Goal: Transaction & Acquisition: Purchase product/service

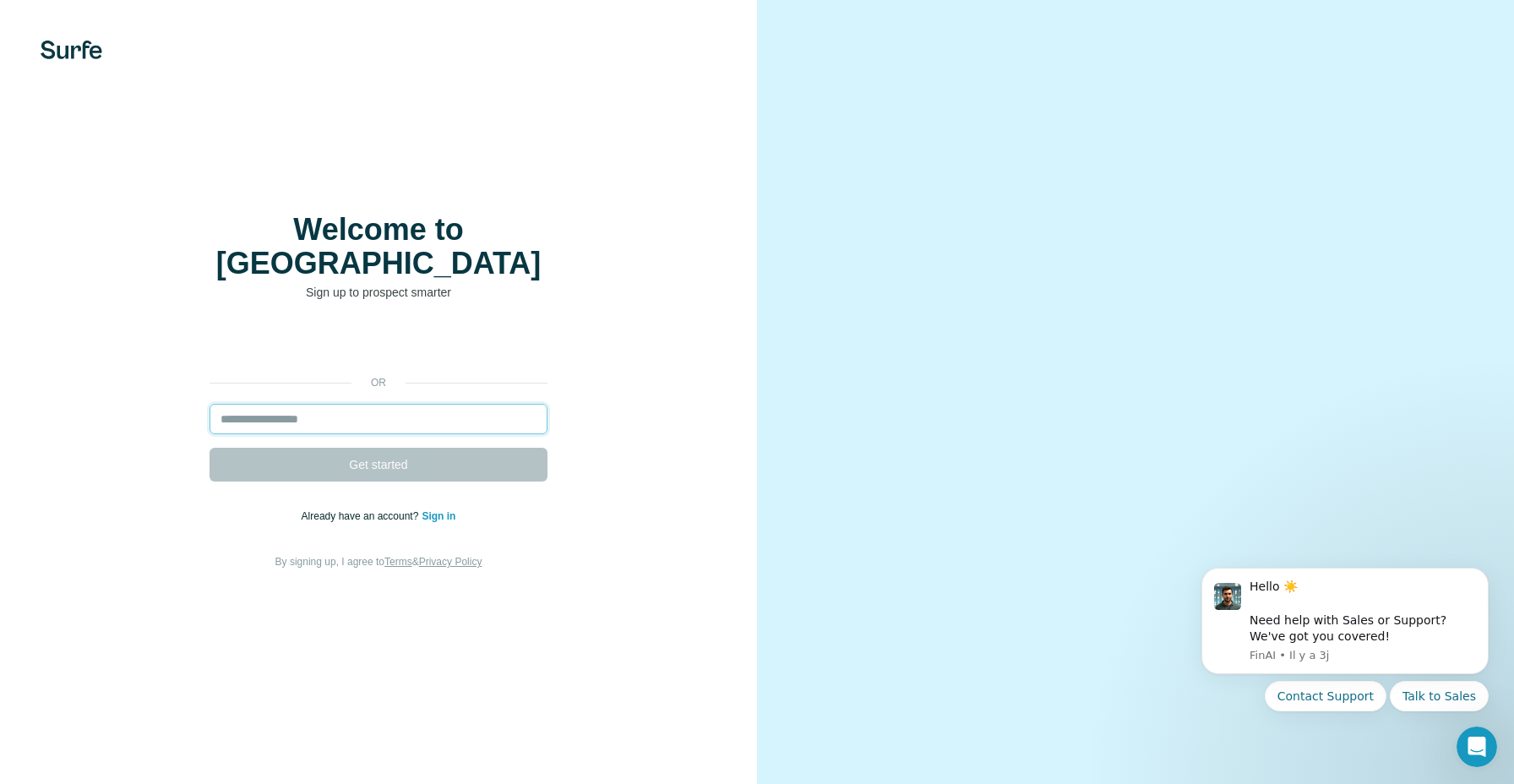
click at [420, 408] on input "email" at bounding box center [378, 419] width 338 height 30
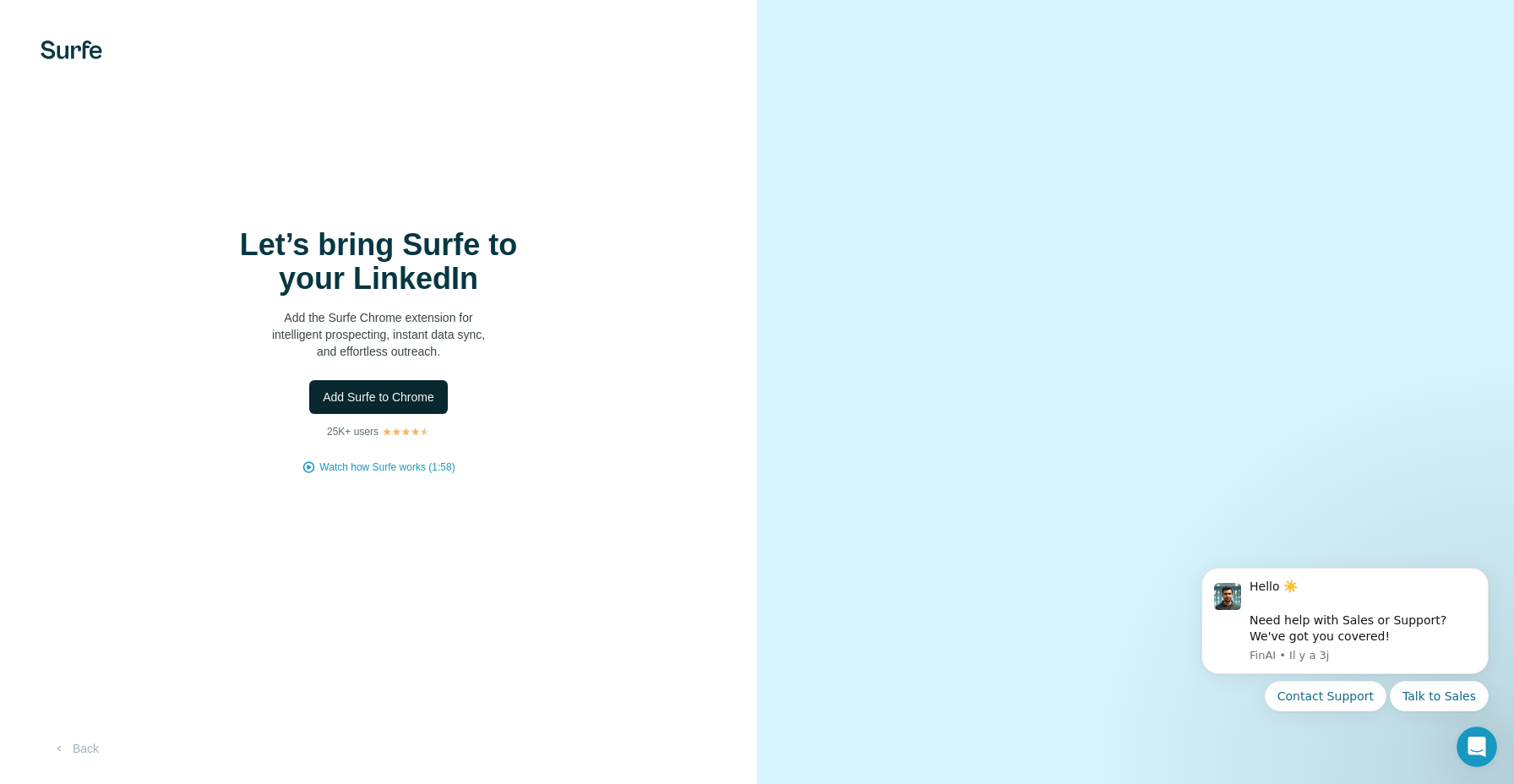
click at [413, 391] on span "Add Surfe to Chrome" at bounding box center [378, 397] width 111 height 17
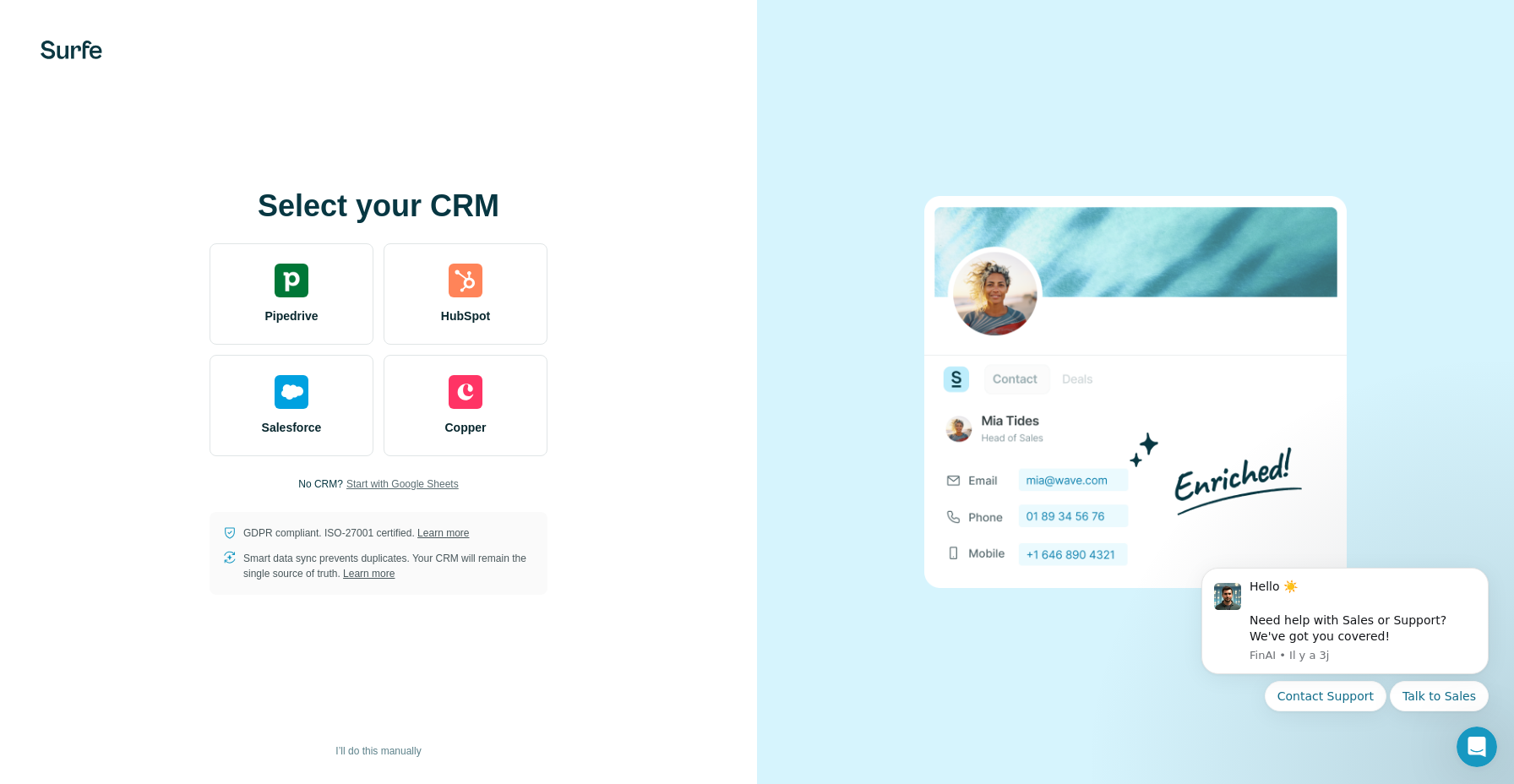
click at [380, 486] on span "Start with Google Sheets" at bounding box center [403, 484] width 112 height 15
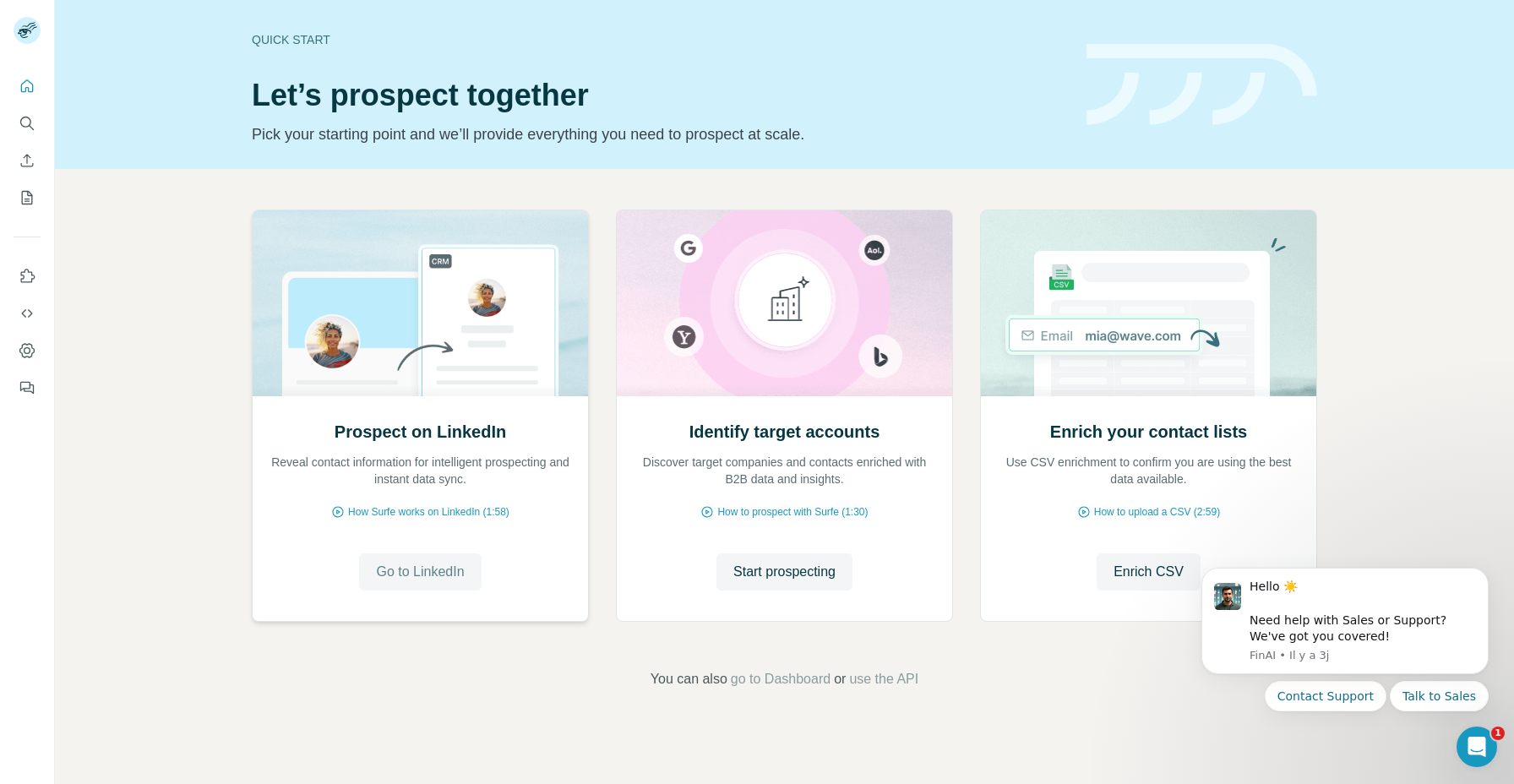
click at [464, 563] on span "Go to LinkedIn" at bounding box center [420, 572] width 88 height 20
click at [1477, 570] on button "Dismiss notification" at bounding box center [1483, 573] width 22 height 22
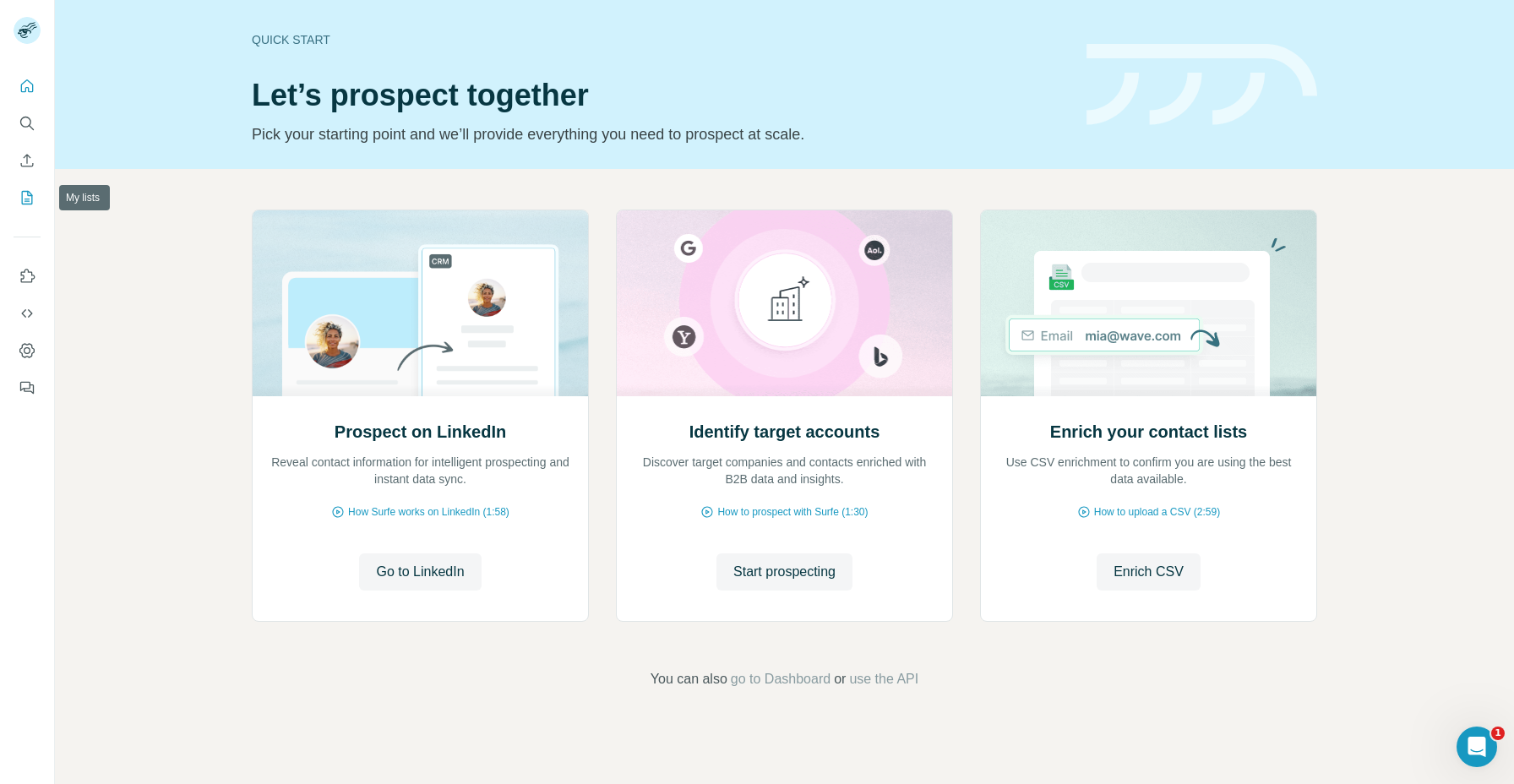
click at [26, 199] on icon "My lists" at bounding box center [28, 198] width 17 height 17
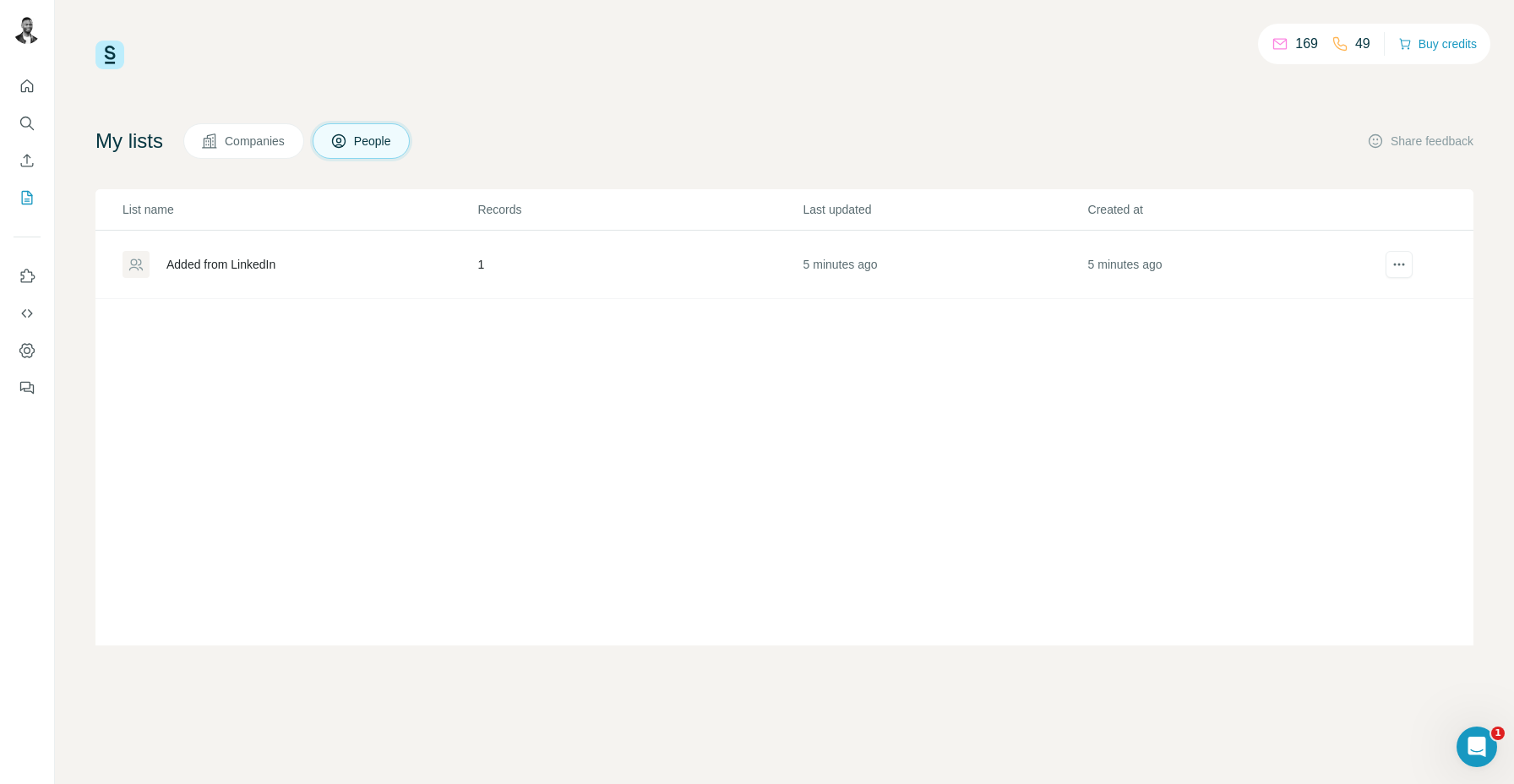
click at [209, 267] on div "Added from LinkedIn" at bounding box center [221, 265] width 109 height 17
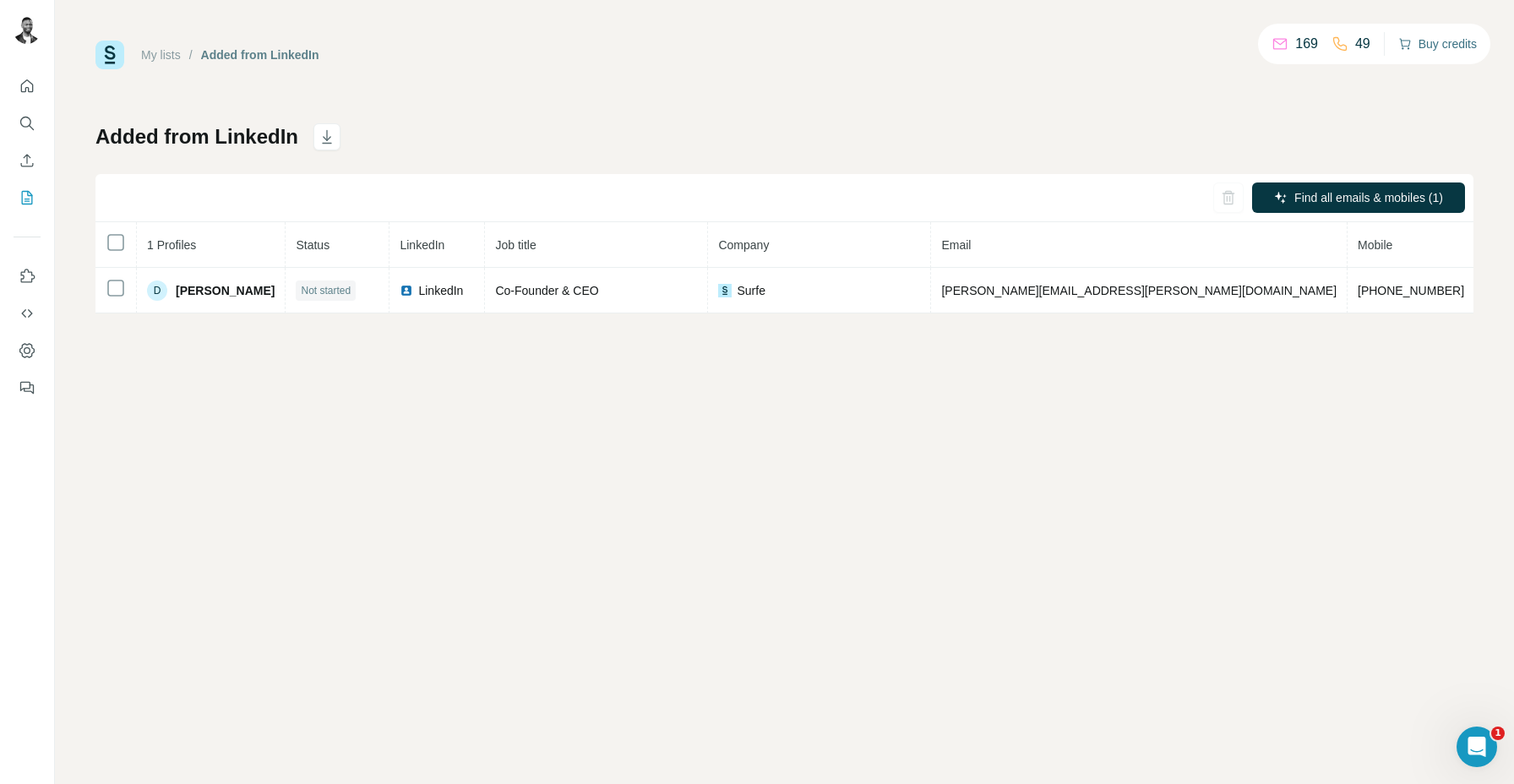
click at [1442, 48] on button "Buy credits" at bounding box center [1437, 44] width 78 height 24
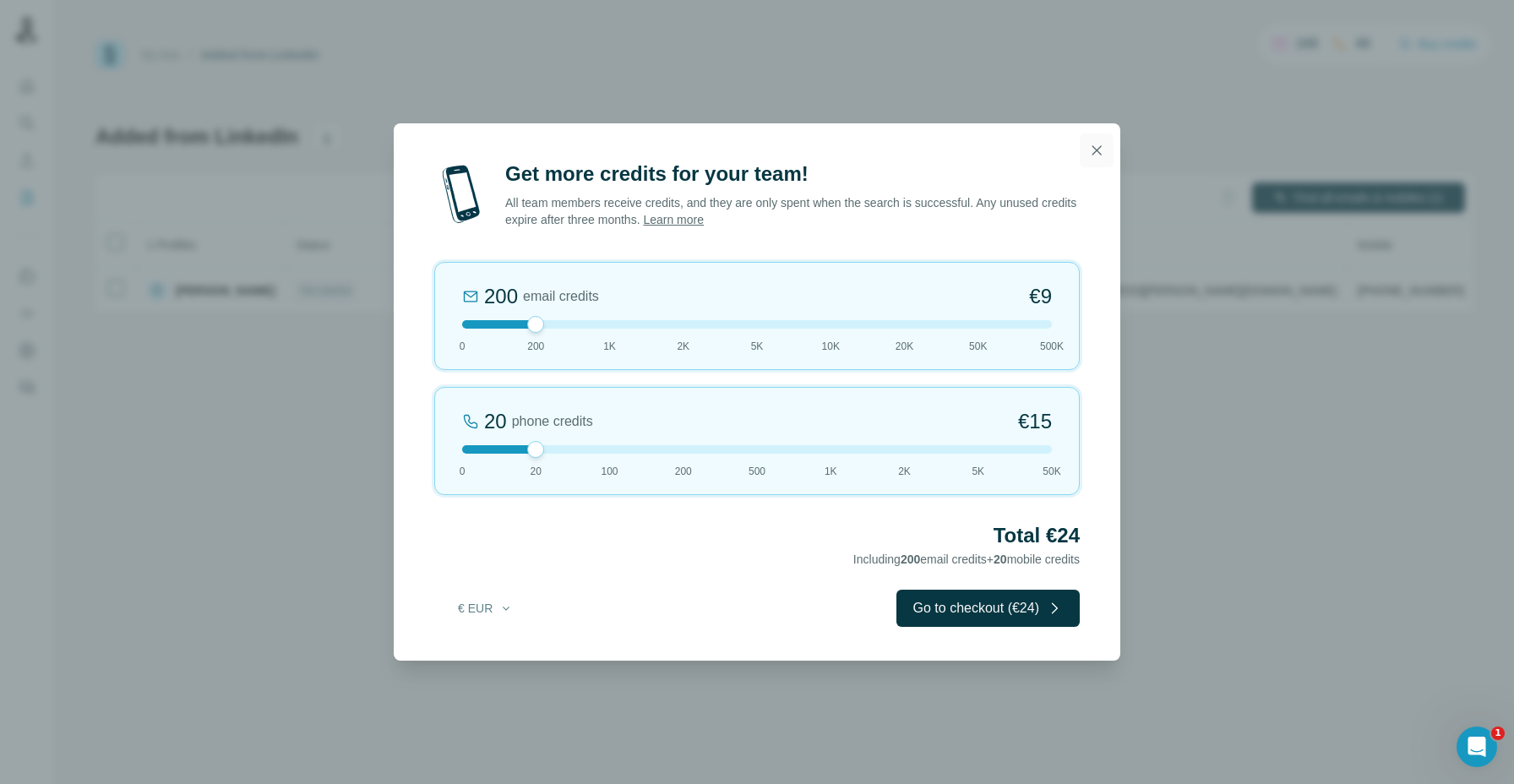
click at [1096, 148] on icon "button" at bounding box center [1097, 151] width 17 height 17
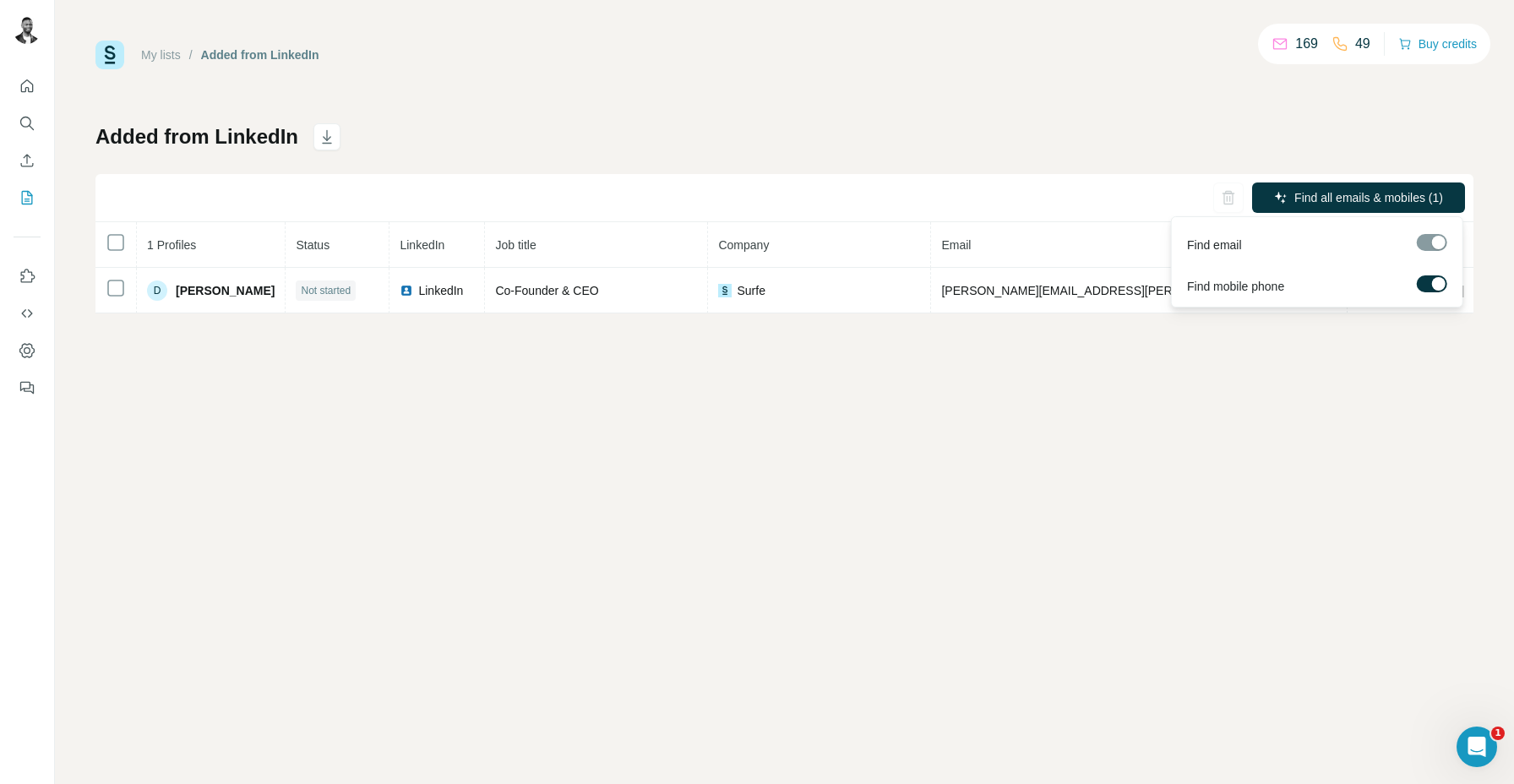
click at [1440, 242] on div at bounding box center [1432, 243] width 30 height 17
click at [1366, 342] on div "My lists / Added from LinkedIn 169 49 Buy credits Added from LinkedIn Find all …" at bounding box center [784, 392] width 1459 height 784
click at [1358, 44] on p "49" at bounding box center [1363, 43] width 15 height 20
click at [1302, 48] on p "169" at bounding box center [1306, 43] width 23 height 20
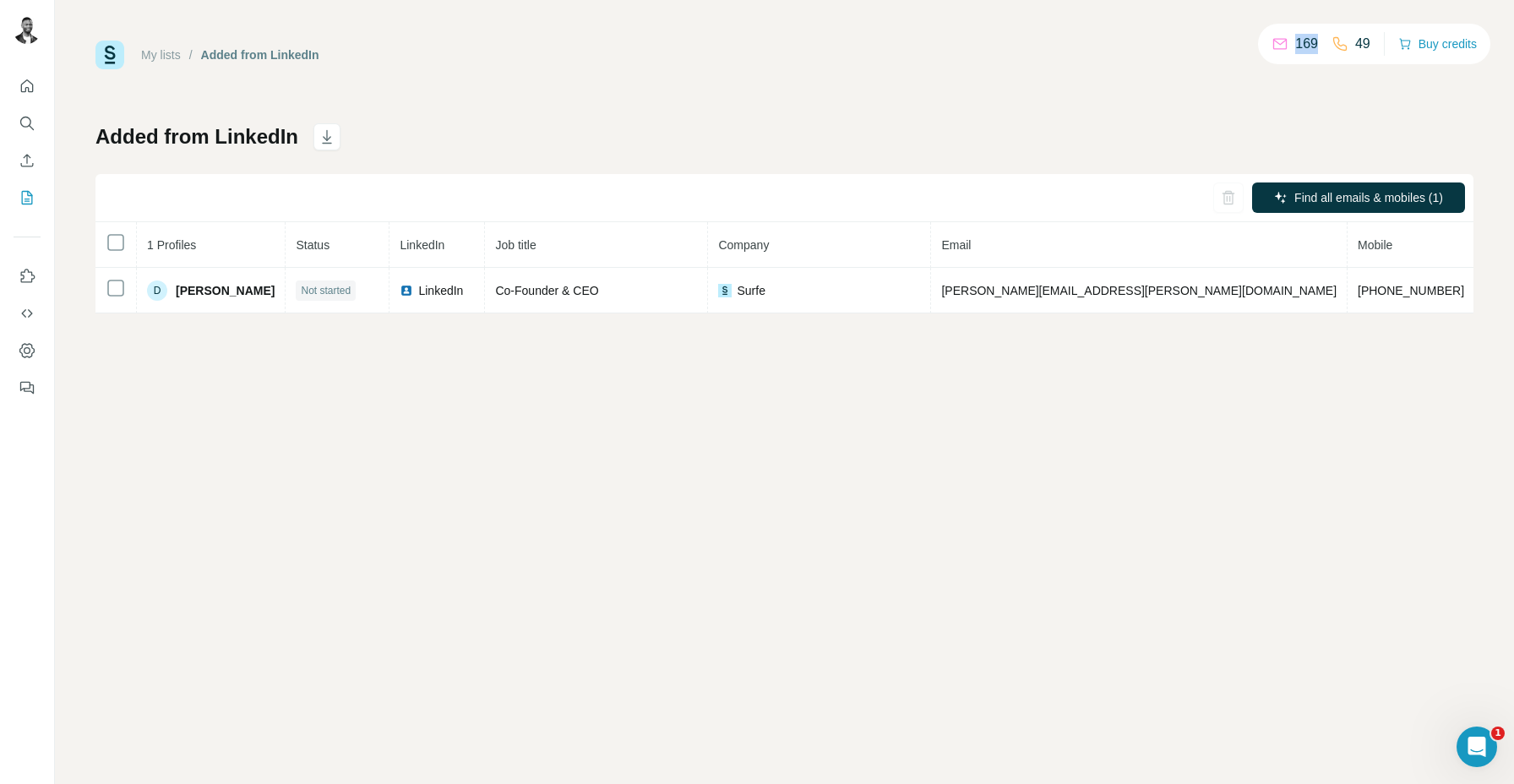
click at [1302, 48] on p "169" at bounding box center [1306, 43] width 23 height 20
click at [930, 122] on div "My lists / Added from LinkedIn 169 49 Buy credits Added from LinkedIn Find all …" at bounding box center [784, 177] width 1378 height 272
click at [1455, 40] on button "Buy credits" at bounding box center [1437, 44] width 78 height 24
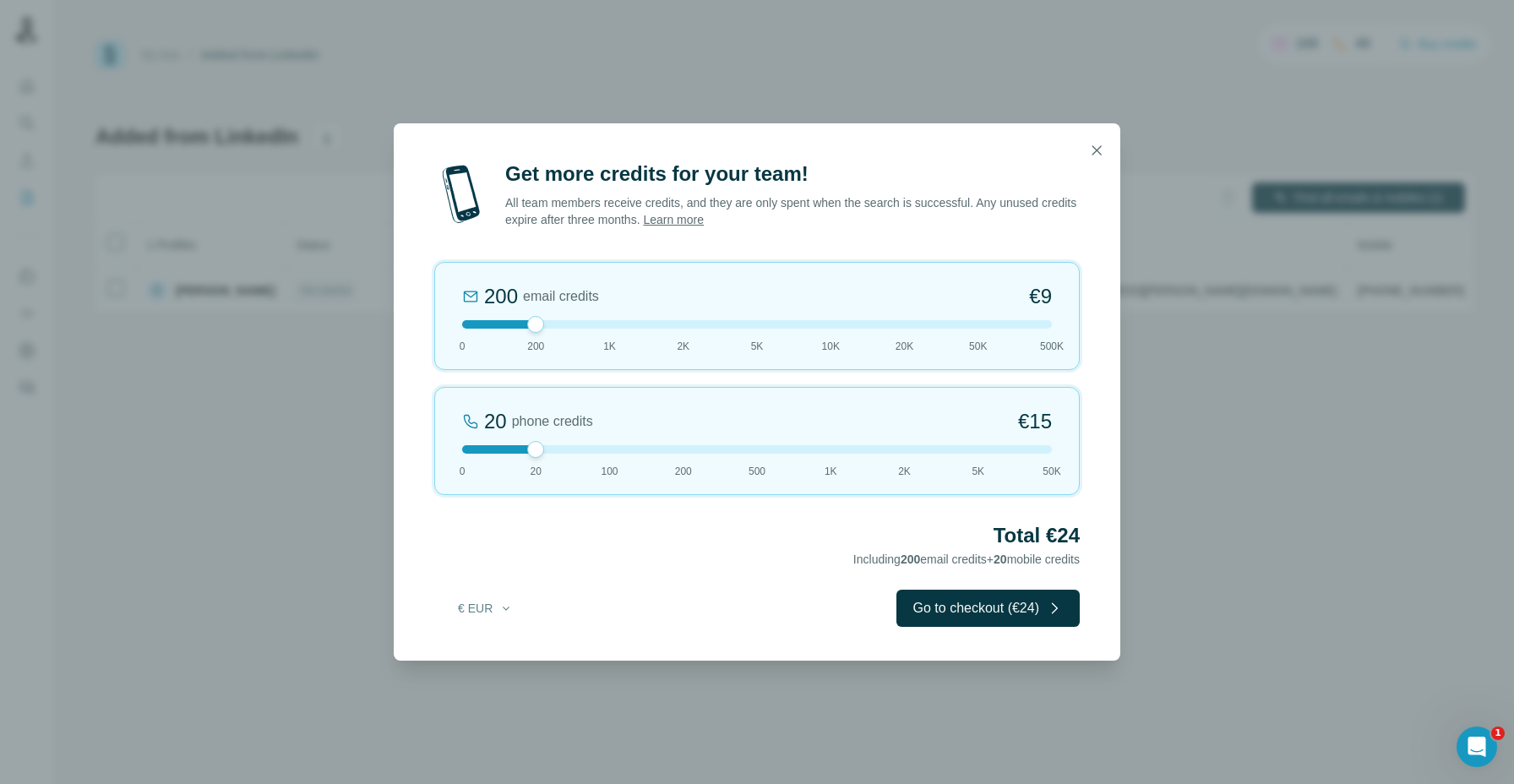
drag, startPoint x: 526, startPoint y: 324, endPoint x: 449, endPoint y: 329, distance: 77.2
click at [449, 329] on div "200 email credits €9 0 200 1K 2K 5K 10K 20K 50K 500K" at bounding box center [757, 315] width 645 height 108
click at [1089, 146] on icon "button" at bounding box center [1097, 151] width 17 height 17
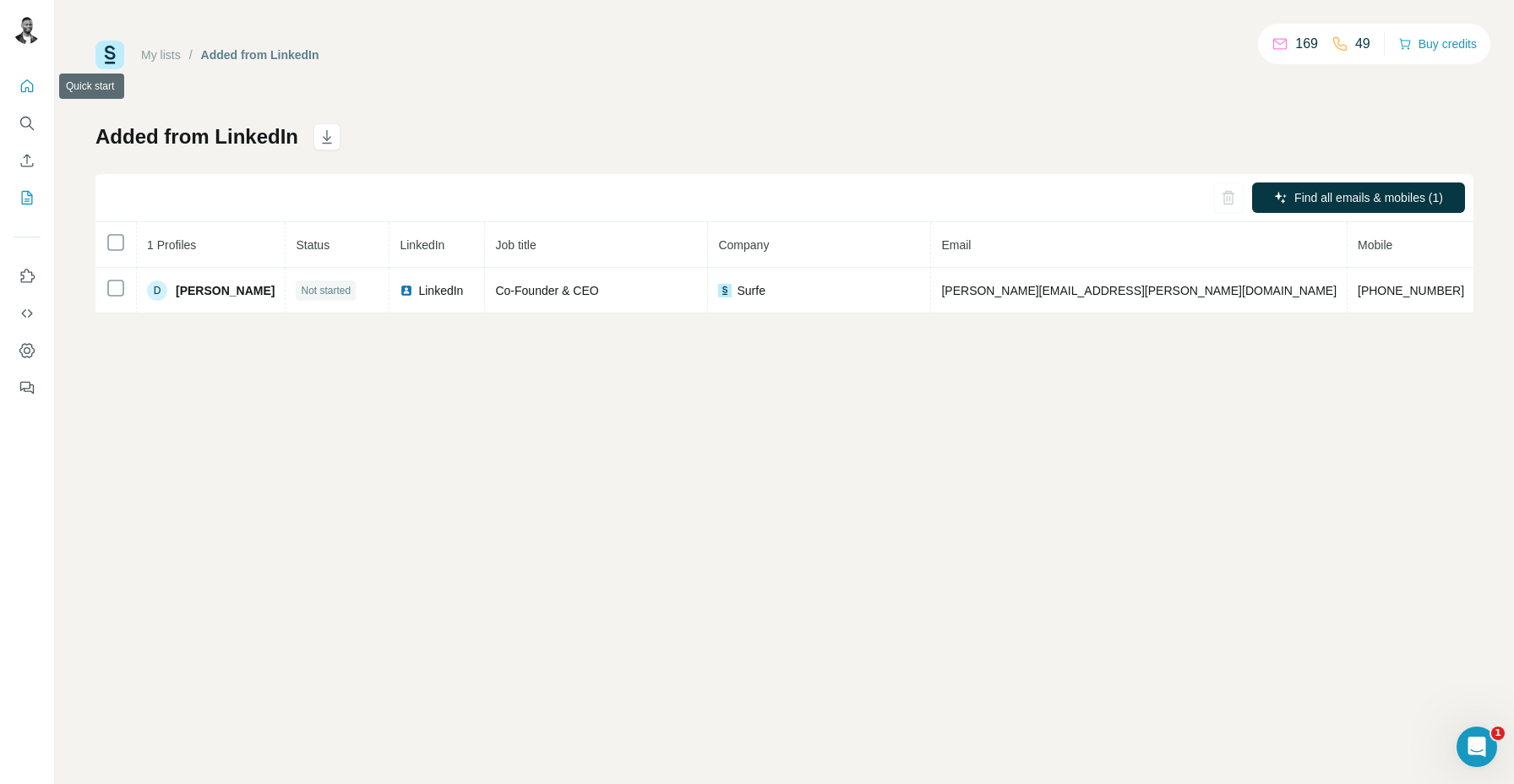
click at [35, 95] on button "Quick start" at bounding box center [27, 86] width 27 height 30
